Goal: Task Accomplishment & Management: Use online tool/utility

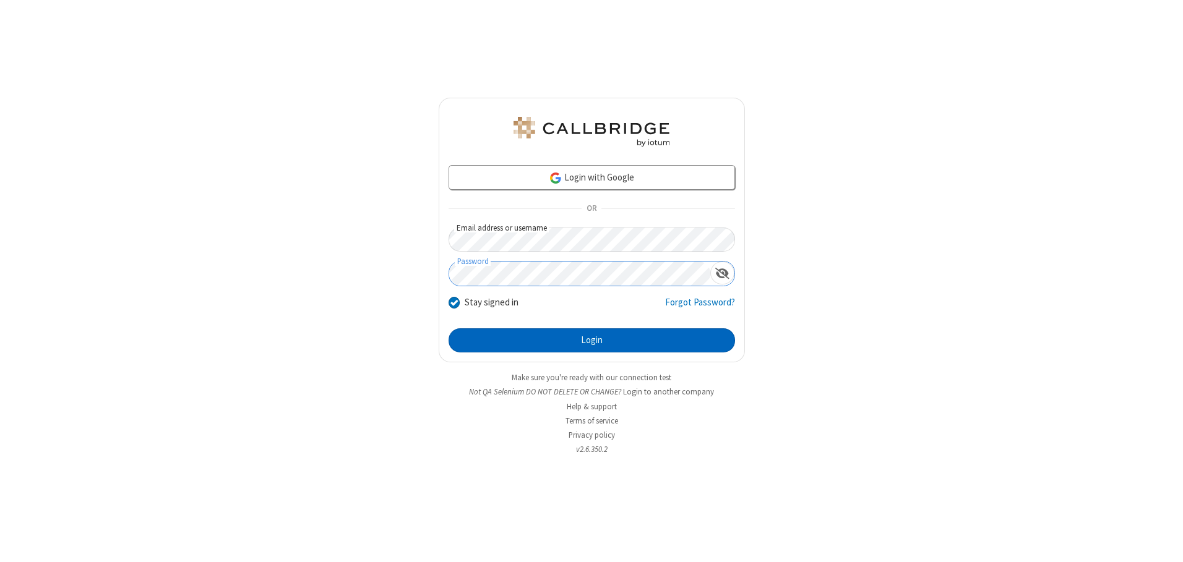
click at [591, 340] on button "Login" at bounding box center [592, 340] width 286 height 25
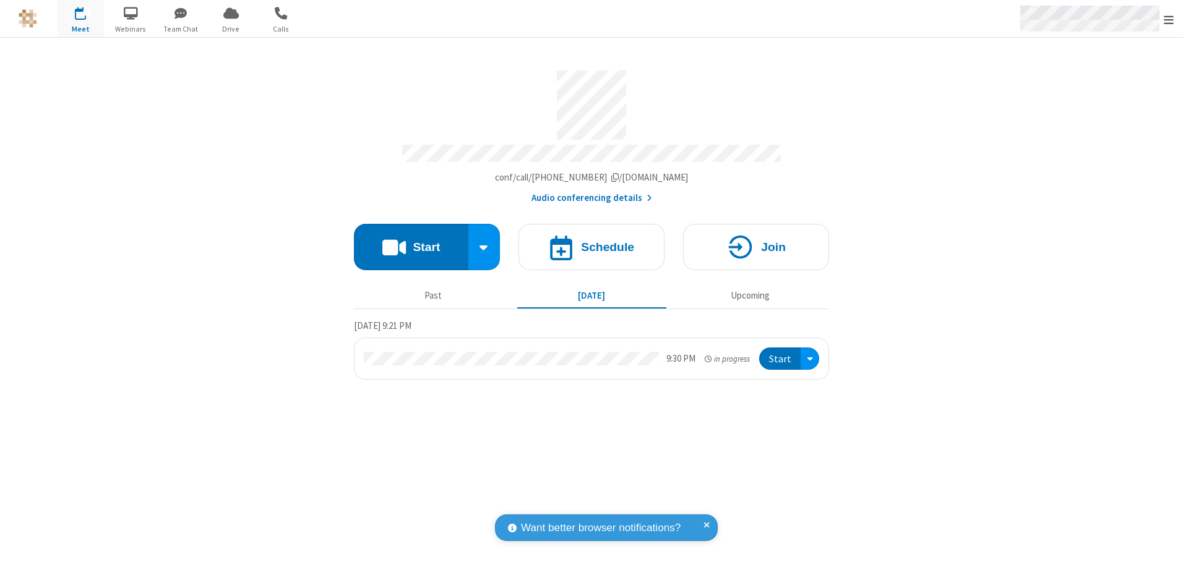
click at [1169, 19] on span "Open menu" at bounding box center [1169, 20] width 10 height 12
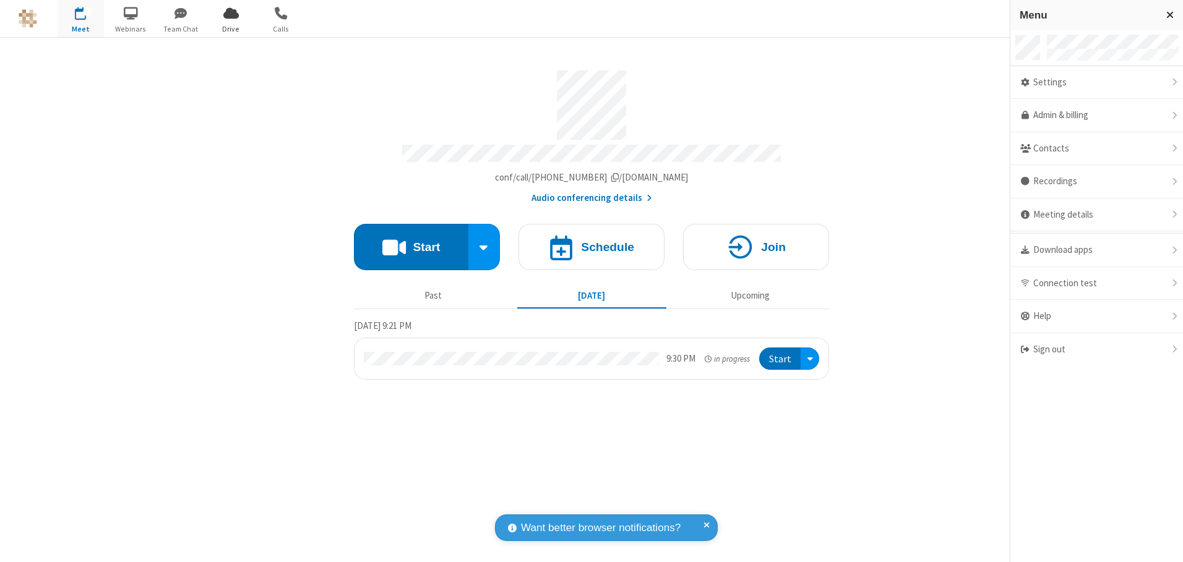
click at [231, 28] on span "Drive" at bounding box center [231, 29] width 46 height 11
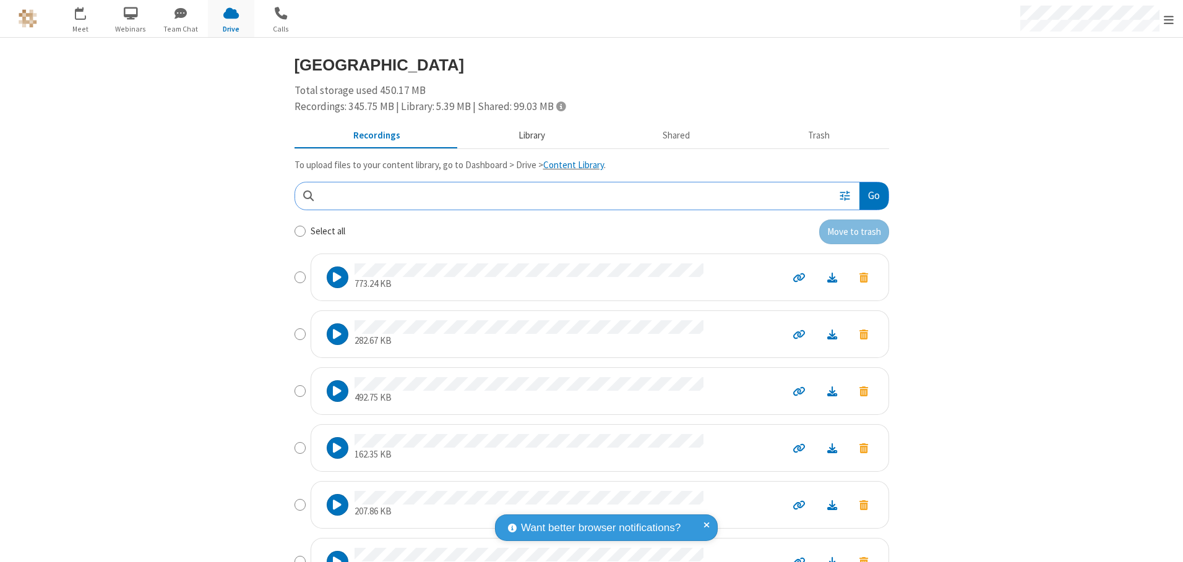
click at [525, 135] on button "Library" at bounding box center [531, 136] width 145 height 24
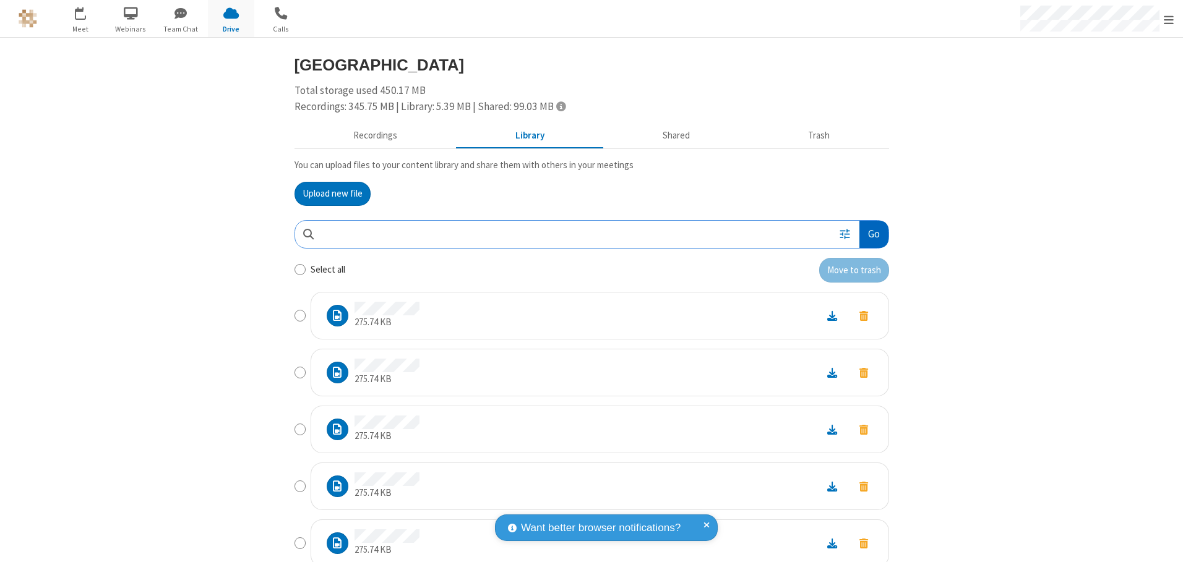
click at [869, 234] on button "Go" at bounding box center [873, 235] width 28 height 28
click at [327, 194] on button "Upload new file" at bounding box center [332, 194] width 76 height 25
